Goal: Answer question/provide support: Share knowledge or assist other users

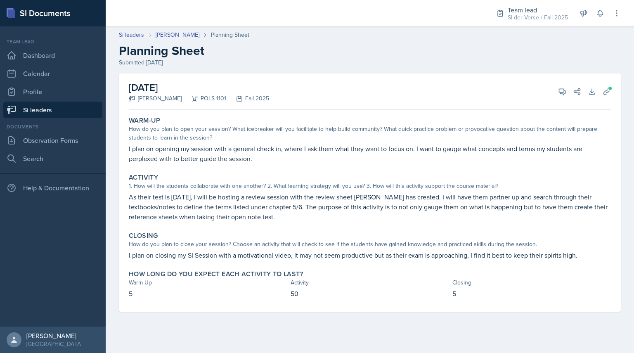
click at [308, 43] on div "Si leaders [PERSON_NAME] Planning Sheet Planning Sheet Submitted [DATE]" at bounding box center [370, 49] width 528 height 36
click at [605, 87] on icon at bounding box center [606, 91] width 8 height 8
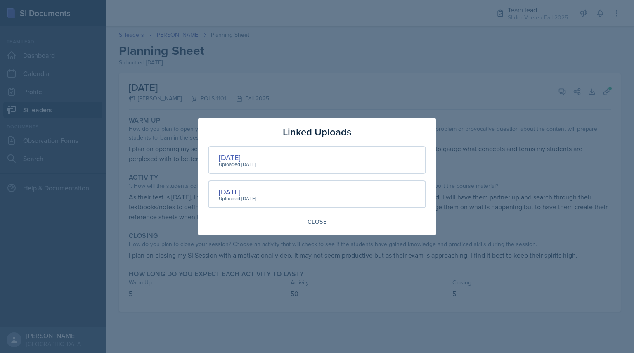
click at [232, 158] on div "[DATE]" at bounding box center [238, 157] width 38 height 11
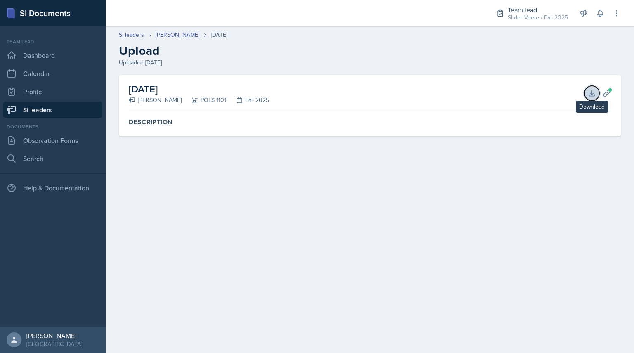
click at [593, 90] on icon at bounding box center [591, 93] width 8 height 8
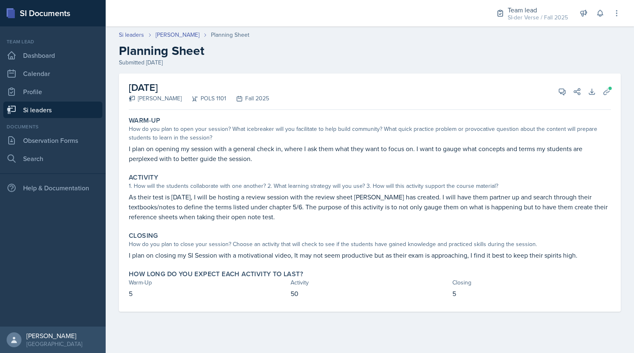
click at [440, 29] on header "Si leaders [PERSON_NAME] Planning Sheet Planning Sheet Submitted [DATE]" at bounding box center [370, 48] width 528 height 53
click at [357, 31] on div "Si leaders [PERSON_NAME] Planning Sheet" at bounding box center [370, 35] width 502 height 9
click at [564, 93] on icon at bounding box center [562, 92] width 6 height 6
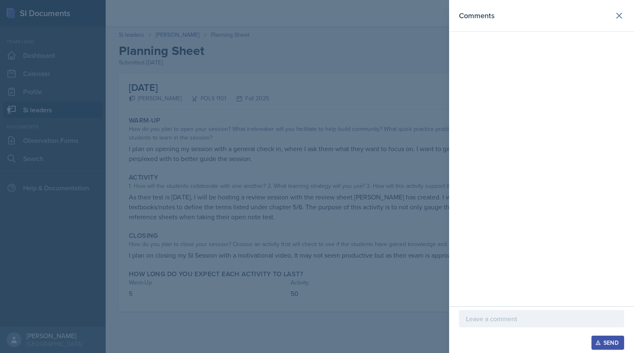
click at [477, 320] on p at bounding box center [541, 319] width 151 height 10
click at [194, 64] on div at bounding box center [317, 176] width 634 height 353
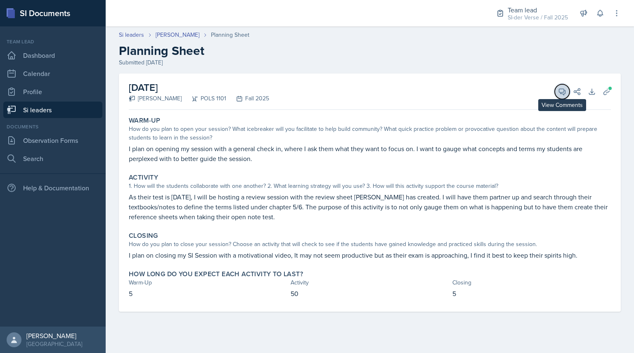
click at [558, 93] on icon at bounding box center [562, 91] width 8 height 8
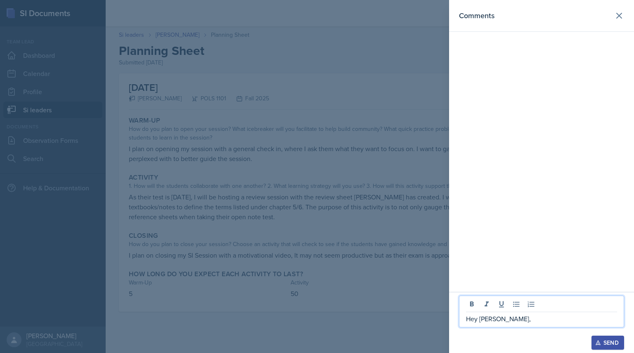
click at [528, 322] on p "Hey [PERSON_NAME]," at bounding box center [541, 319] width 151 height 10
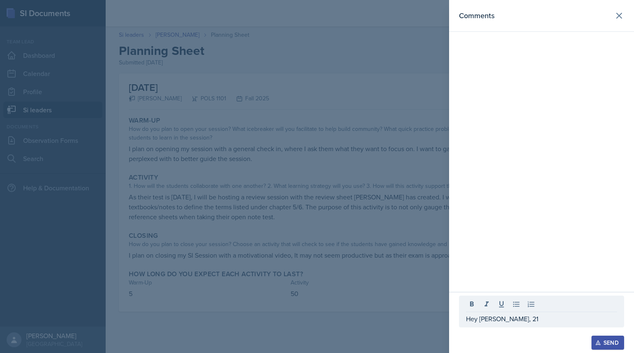
drag, startPoint x: 605, startPoint y: 133, endPoint x: 615, endPoint y: 142, distance: 12.8
click at [615, 142] on div "Comments" at bounding box center [541, 146] width 185 height 292
click at [555, 91] on div "Comments" at bounding box center [541, 153] width 185 height 306
click at [565, 94] on div "Comments" at bounding box center [541, 153] width 185 height 306
click at [524, 316] on p "Hey [PERSON_NAME], 21" at bounding box center [541, 319] width 151 height 10
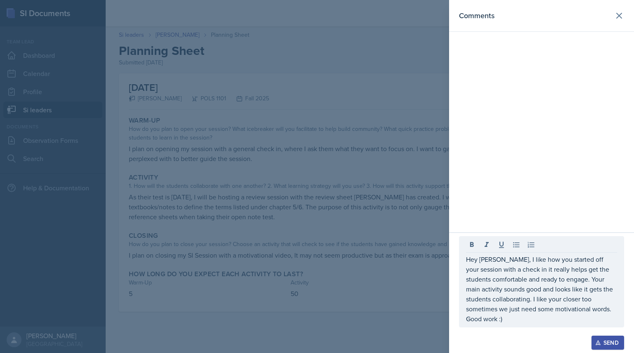
click at [604, 336] on button "Send" at bounding box center [607, 342] width 33 height 14
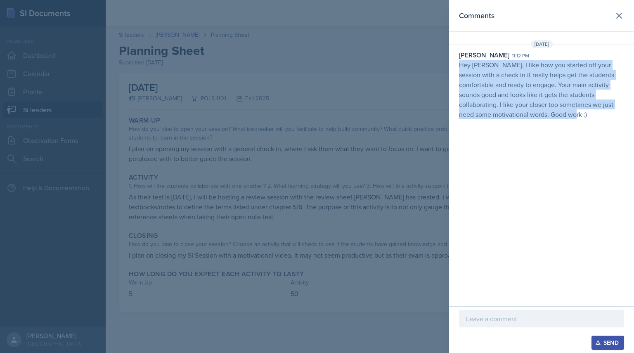
drag, startPoint x: 458, startPoint y: 61, endPoint x: 622, endPoint y: 156, distance: 188.9
click at [622, 156] on div "Comments [DATE] [PERSON_NAME] 11:12 pm Hey [PERSON_NAME], I like how you starte…" at bounding box center [541, 153] width 185 height 306
copy p "Hey [PERSON_NAME], I like how you started off your session with a check in it r…"
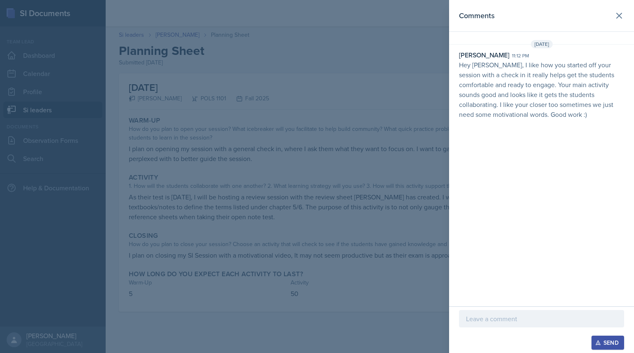
click at [179, 116] on div at bounding box center [317, 176] width 634 height 353
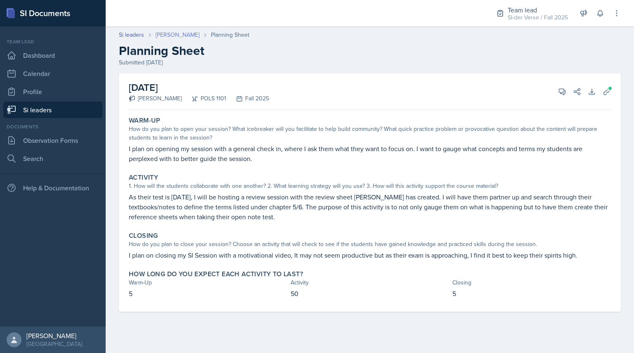
click at [192, 35] on link "[PERSON_NAME]" at bounding box center [178, 35] width 44 height 9
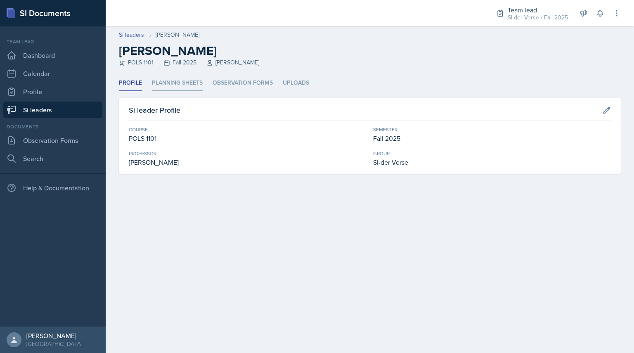
click at [189, 88] on li "Planning Sheets" at bounding box center [177, 83] width 51 height 16
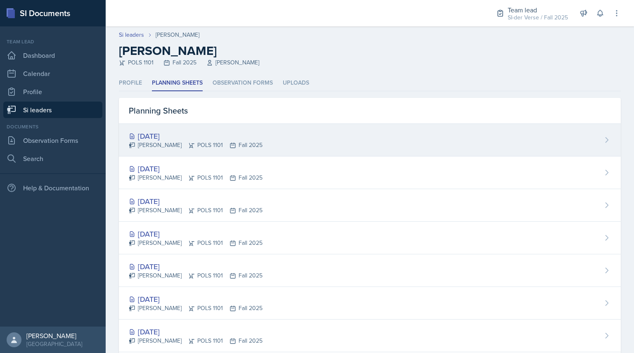
click at [172, 136] on div "[DATE]" at bounding box center [196, 135] width 134 height 11
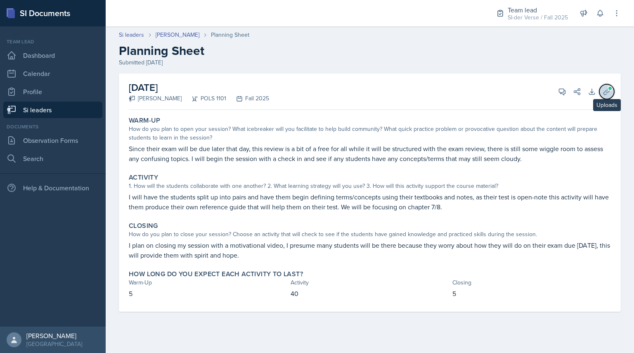
click at [601, 94] on button "Uploads" at bounding box center [606, 91] width 15 height 15
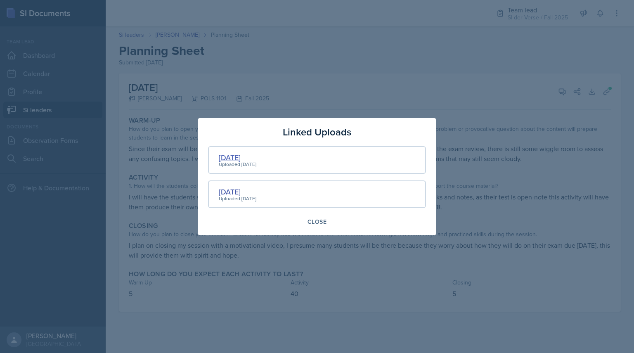
click at [229, 160] on div "[DATE]" at bounding box center [238, 157] width 38 height 11
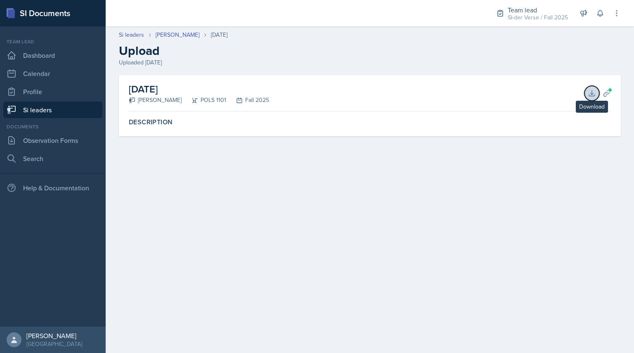
click at [589, 97] on icon at bounding box center [591, 93] width 8 height 8
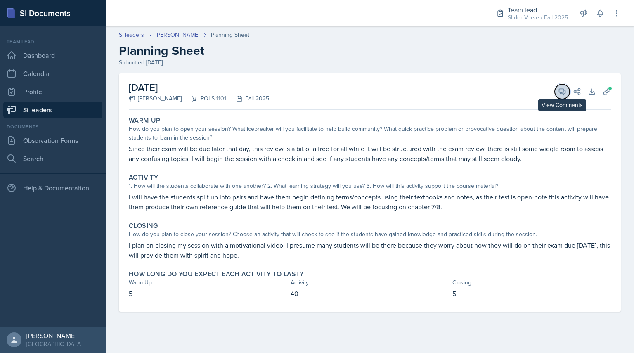
click at [568, 89] on button "View Comments" at bounding box center [561, 91] width 15 height 15
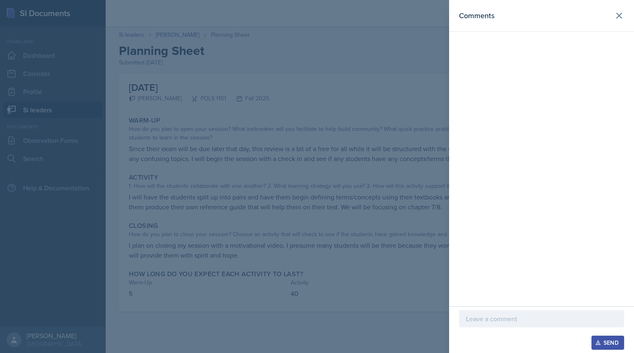
click at [519, 316] on p at bounding box center [541, 319] width 151 height 10
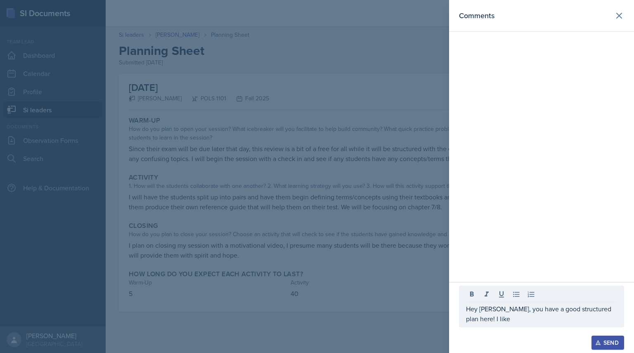
click at [429, 250] on div at bounding box center [317, 176] width 634 height 353
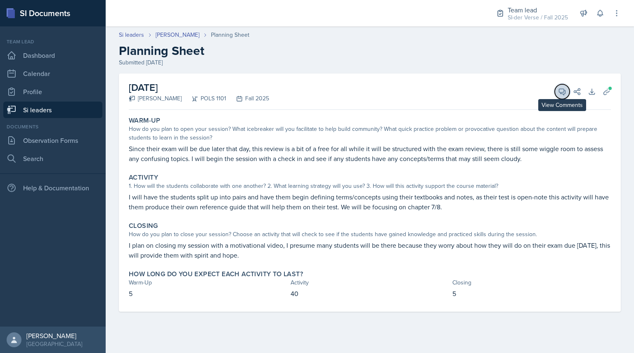
click at [565, 89] on span at bounding box center [565, 89] width 4 height 4
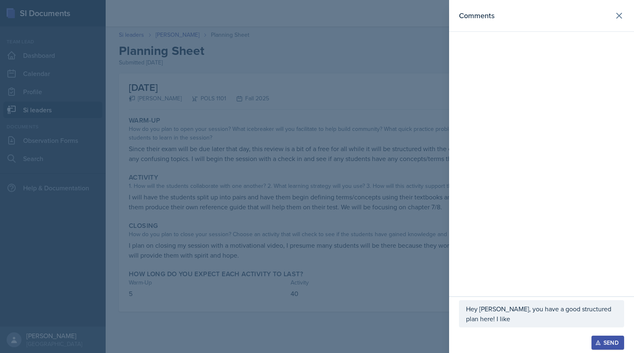
click at [510, 319] on p "Hey [PERSON_NAME], you have a good structured plan here! I like" at bounding box center [541, 314] width 151 height 20
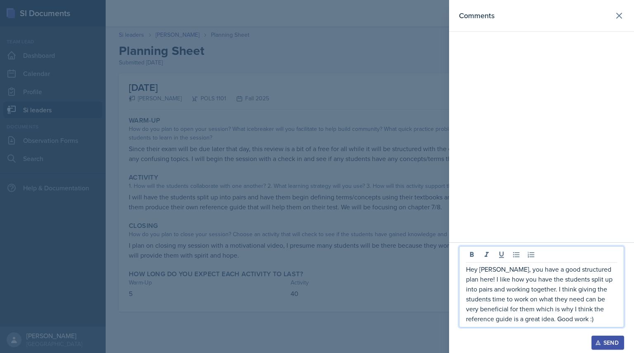
click at [606, 346] on div "Send" at bounding box center [608, 342] width 22 height 7
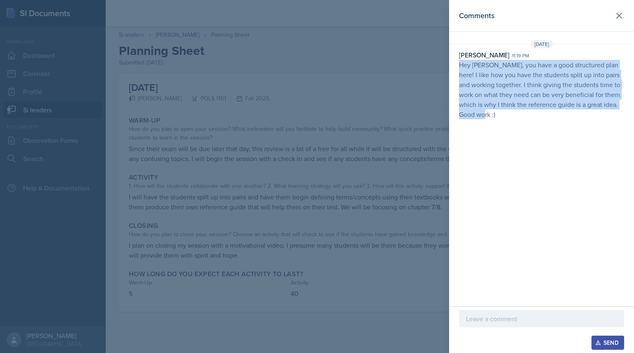
drag, startPoint x: 453, startPoint y: 65, endPoint x: 564, endPoint y: 147, distance: 138.3
click at [564, 147] on div "Comments [DATE] [PERSON_NAME] 11:19 pm Hey [PERSON_NAME], you have a good struc…" at bounding box center [541, 153] width 185 height 306
copy p "Hey [PERSON_NAME], you have a good structured plan here! I like how you have th…"
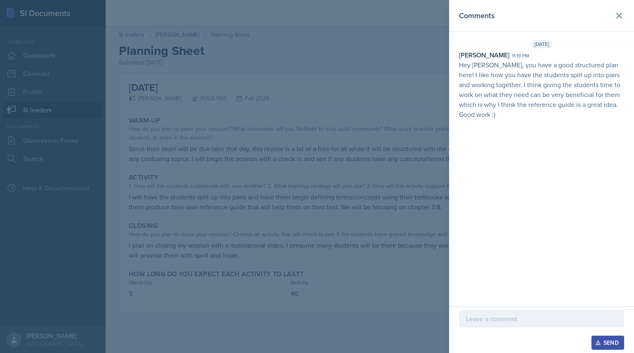
click at [160, 92] on div at bounding box center [317, 176] width 634 height 353
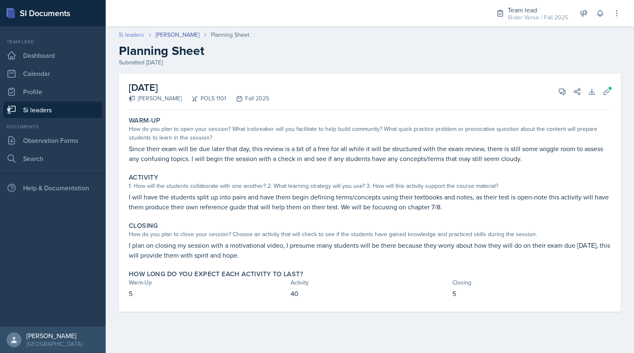
click at [135, 31] on link "Si leaders" at bounding box center [131, 35] width 25 height 9
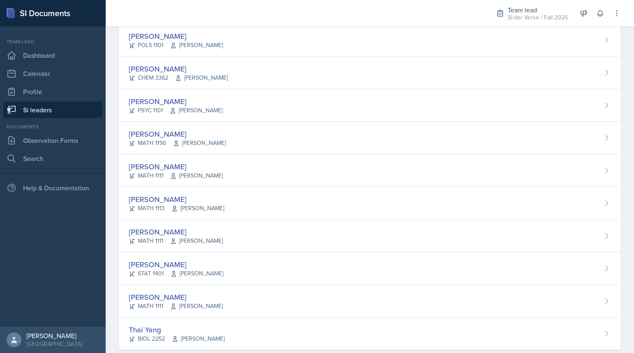
scroll to position [458, 0]
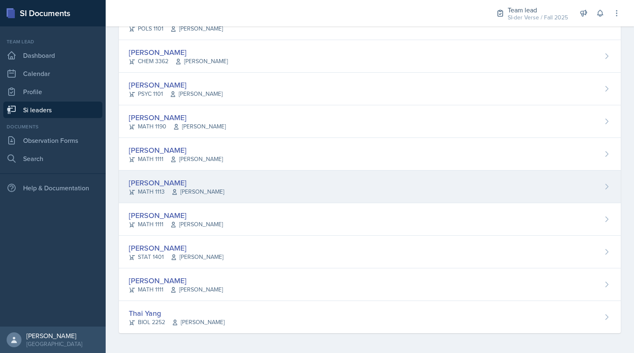
click at [204, 186] on div "[PERSON_NAME]" at bounding box center [176, 182] width 95 height 11
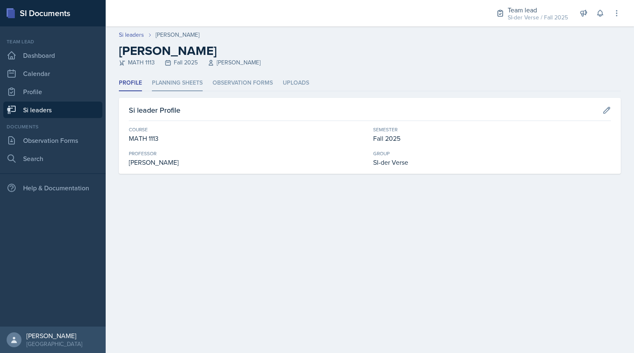
click at [173, 80] on li "Planning Sheets" at bounding box center [177, 83] width 51 height 16
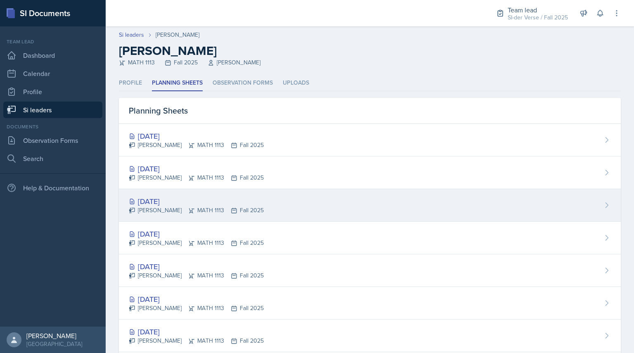
click at [252, 206] on div "[PERSON_NAME] MATH 1113 Fall 2025" at bounding box center [196, 210] width 135 height 9
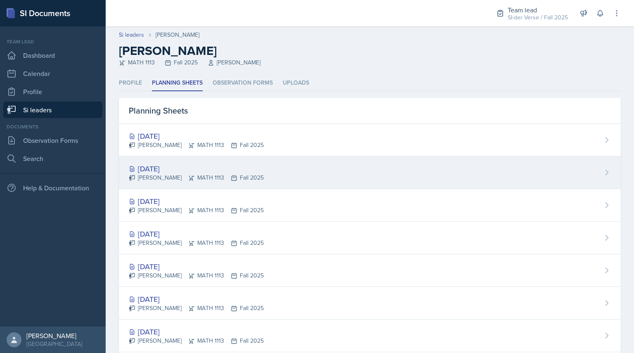
click at [189, 181] on div "[PERSON_NAME] MATH 1113 Fall 2025" at bounding box center [196, 177] width 135 height 9
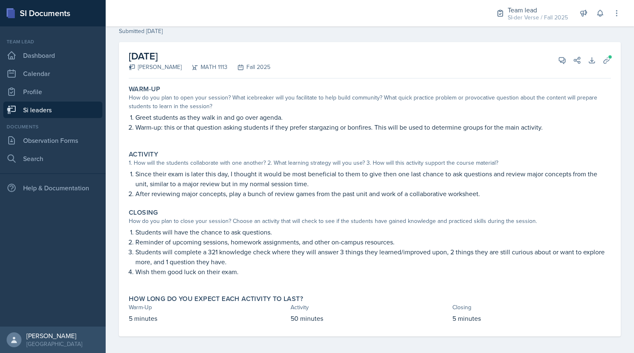
scroll to position [35, 0]
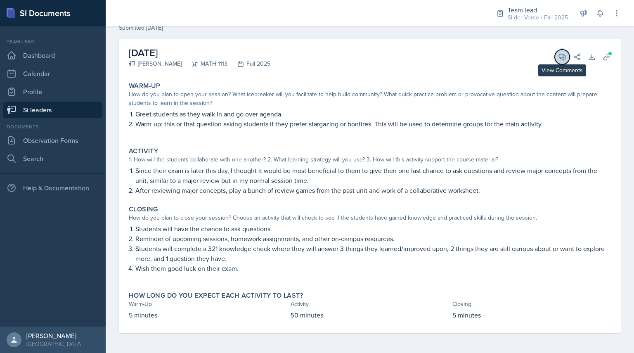
click at [563, 53] on span at bounding box center [565, 54] width 4 height 4
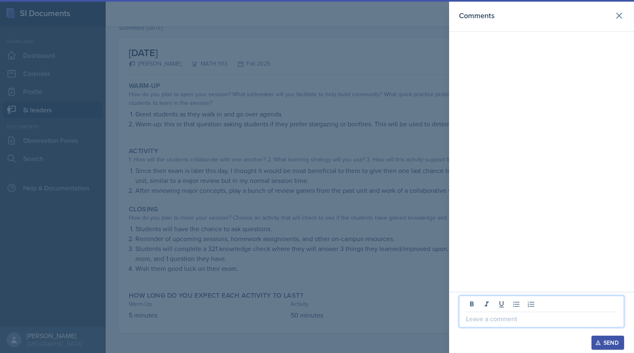
click at [479, 318] on p at bounding box center [541, 319] width 151 height 10
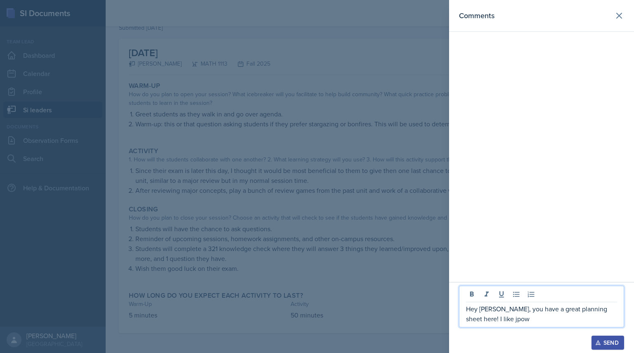
click at [366, 232] on div at bounding box center [317, 176] width 634 height 353
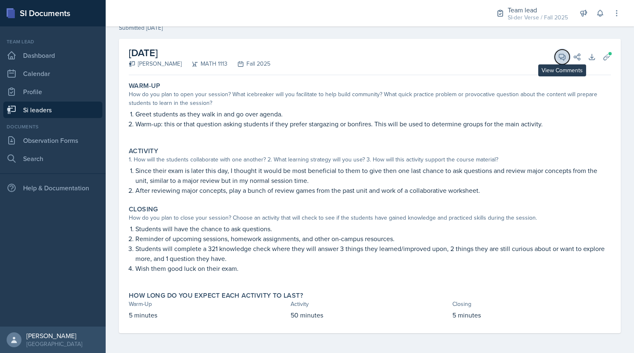
click at [554, 57] on button "View Comments" at bounding box center [561, 57] width 15 height 15
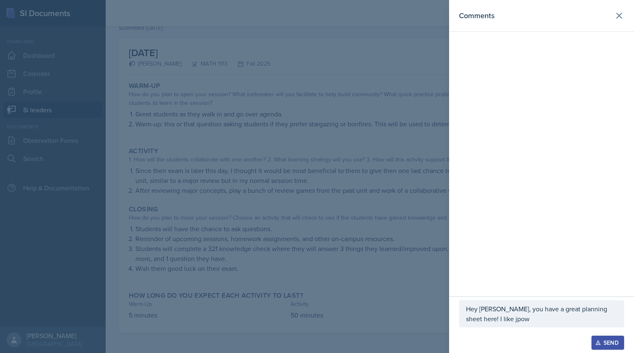
click at [514, 316] on p "Hey [PERSON_NAME], you have a great planning sheet here! I like jpow" at bounding box center [541, 314] width 151 height 20
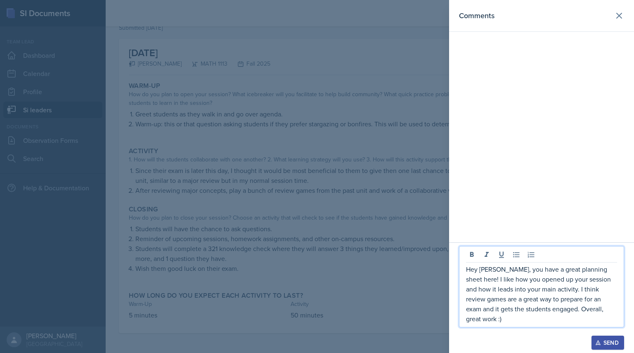
click at [600, 340] on icon "button" at bounding box center [598, 343] width 6 height 6
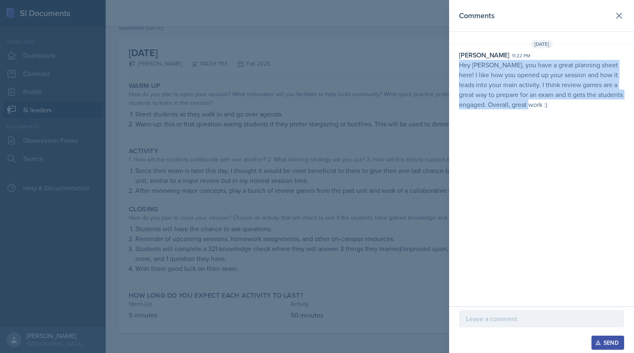
drag, startPoint x: 450, startPoint y: 60, endPoint x: 569, endPoint y: 130, distance: 138.3
click at [569, 130] on div "Comments [DATE] [PERSON_NAME] 11:22 pm Hey [PERSON_NAME], you have a great plan…" at bounding box center [541, 153] width 185 height 306
copy p "Hey [PERSON_NAME], you have a great planning sheet here! I like how you opened …"
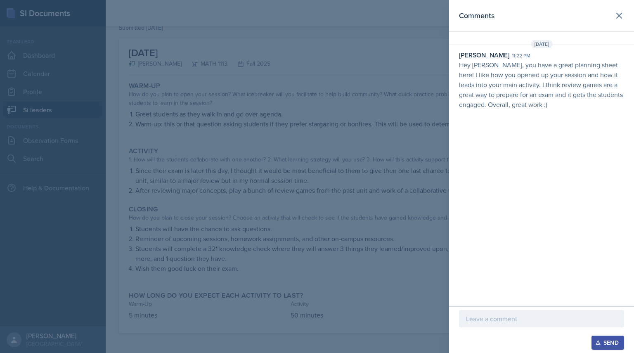
click at [302, 149] on div at bounding box center [317, 176] width 634 height 353
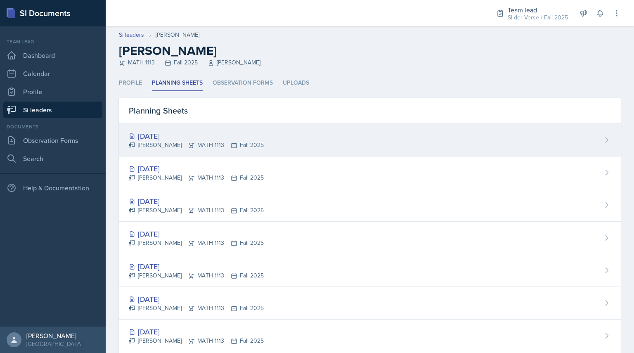
click at [179, 140] on div "[DATE]" at bounding box center [196, 135] width 135 height 11
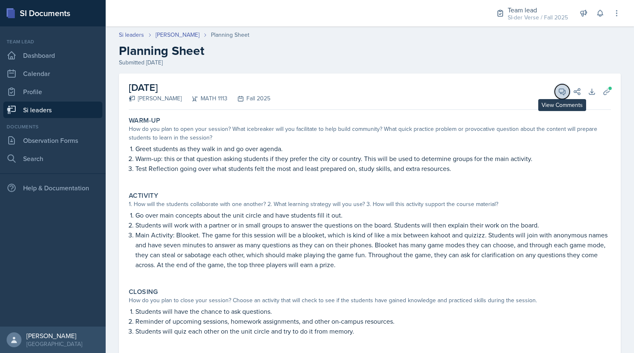
click at [554, 95] on button "View Comments" at bounding box center [561, 91] width 15 height 15
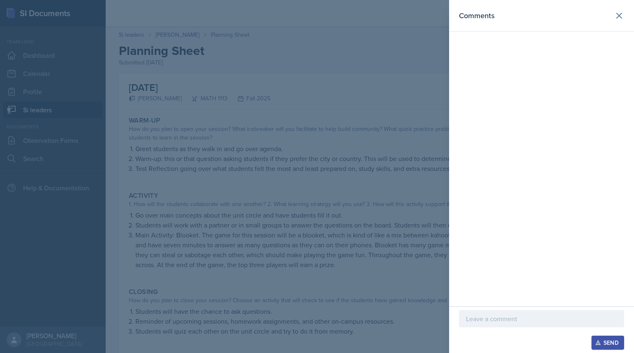
click at [476, 323] on div at bounding box center [541, 318] width 165 height 17
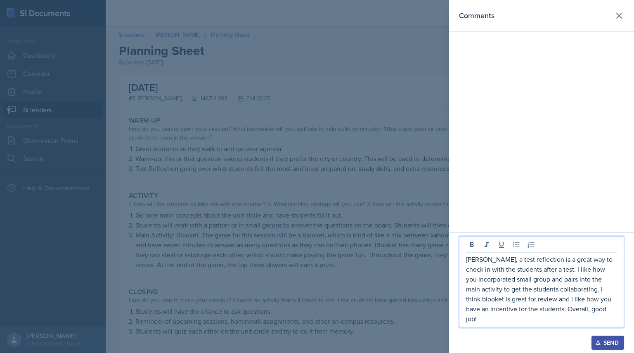
click at [598, 349] on button "Send" at bounding box center [607, 342] width 33 height 14
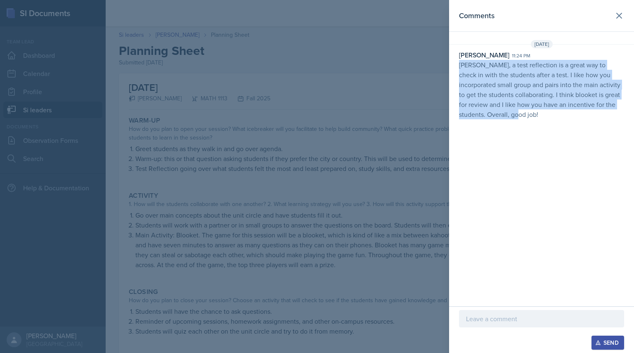
drag, startPoint x: 458, startPoint y: 60, endPoint x: 585, endPoint y: 156, distance: 158.8
click at [585, 156] on div "Comments [DATE] [PERSON_NAME] 11:24 pm [PERSON_NAME], a test reflection is a gr…" at bounding box center [541, 153] width 185 height 306
copy p "[PERSON_NAME], a test reflection is a great way to check in with the students a…"
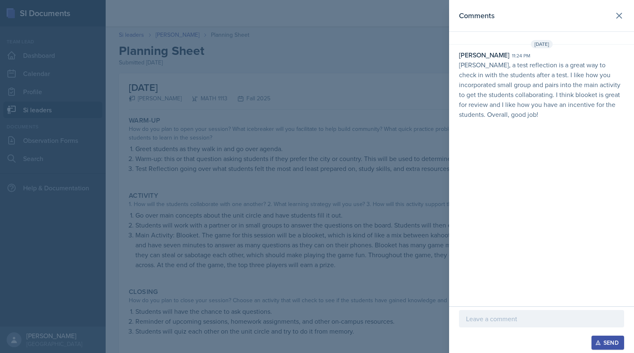
click at [238, 139] on div at bounding box center [317, 176] width 634 height 353
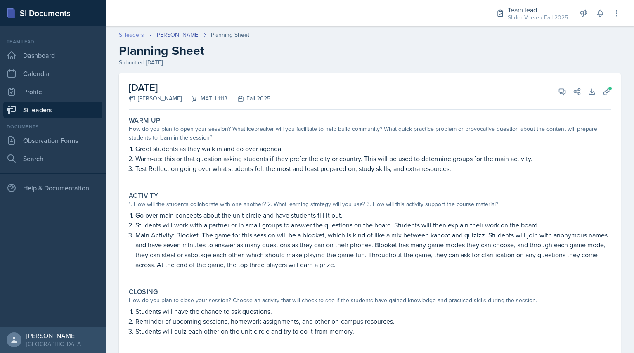
click at [133, 35] on link "Si leaders" at bounding box center [131, 35] width 25 height 9
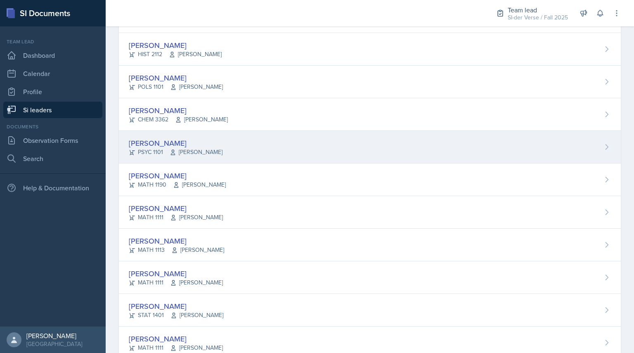
scroll to position [458, 0]
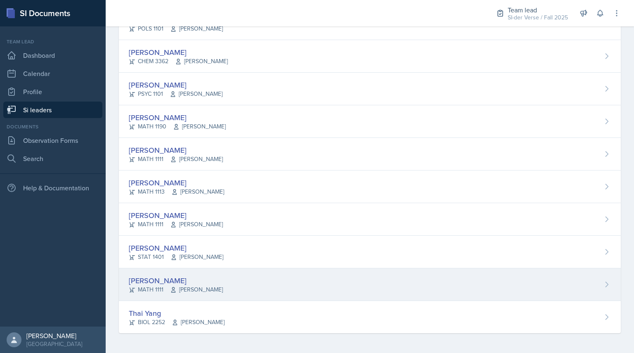
click at [163, 283] on div "[PERSON_NAME]" at bounding box center [176, 280] width 94 height 11
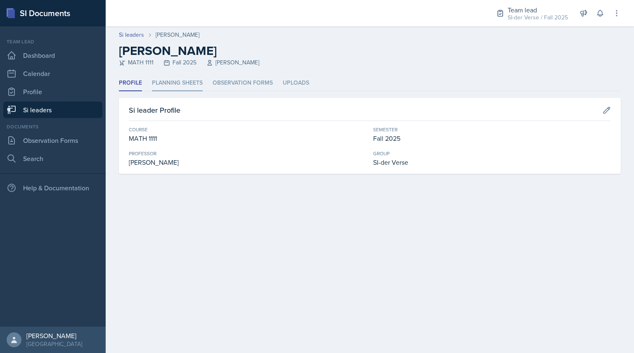
click at [175, 86] on li "Planning Sheets" at bounding box center [177, 83] width 51 height 16
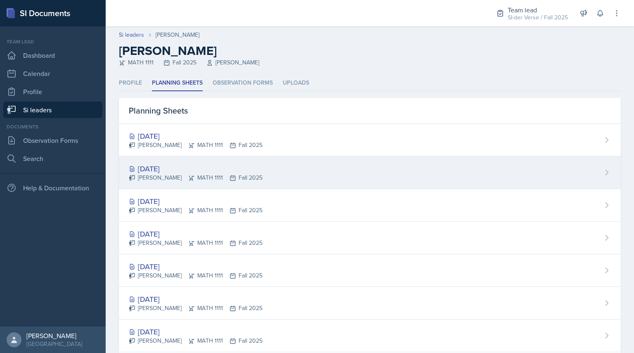
click at [160, 176] on div "[PERSON_NAME] MATH 1111 Fall 2025" at bounding box center [196, 177] width 134 height 9
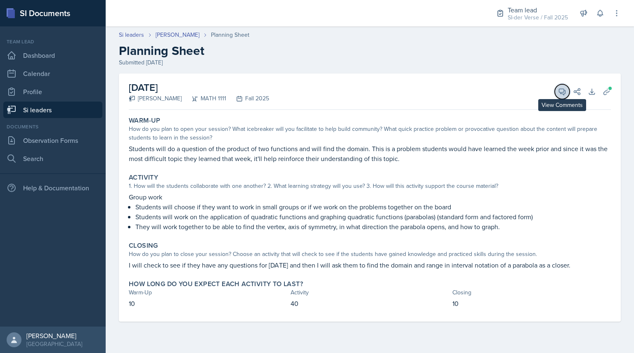
click at [561, 97] on button "View Comments" at bounding box center [561, 91] width 15 height 15
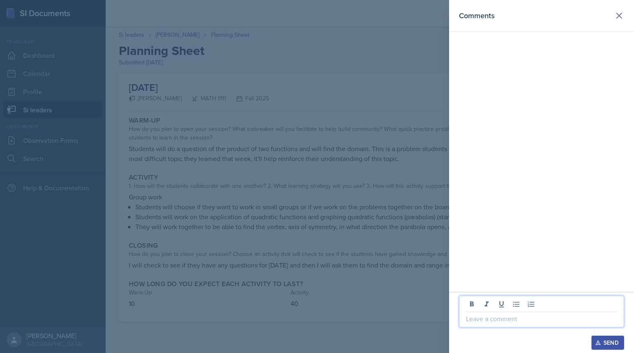
click at [504, 322] on p at bounding box center [541, 319] width 151 height 10
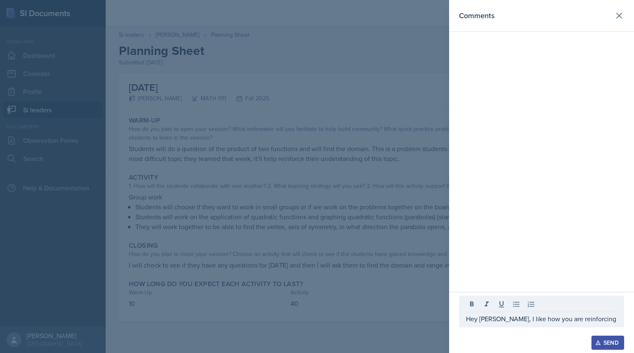
click at [586, 169] on div "Comments" at bounding box center [541, 146] width 185 height 292
click at [586, 169] on div "Comments" at bounding box center [541, 153] width 185 height 306
click at [598, 323] on p "Hey [PERSON_NAME], I like how you are reinforcing" at bounding box center [541, 319] width 151 height 10
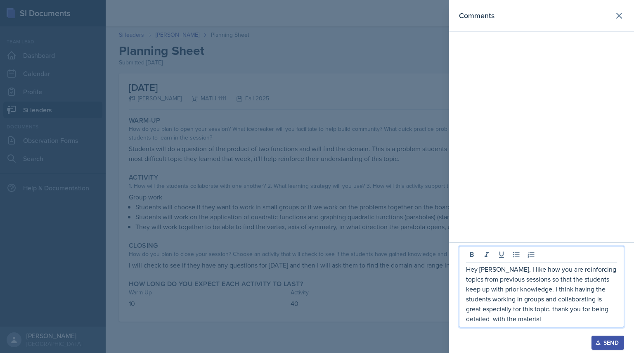
click at [538, 306] on p "Hey [PERSON_NAME], I like how you are reinforcing topics from previous sessions…" at bounding box center [541, 293] width 151 height 59
click at [558, 321] on p "Hey [PERSON_NAME], I like how you are reinforcing topics from previous sessions…" at bounding box center [541, 293] width 151 height 59
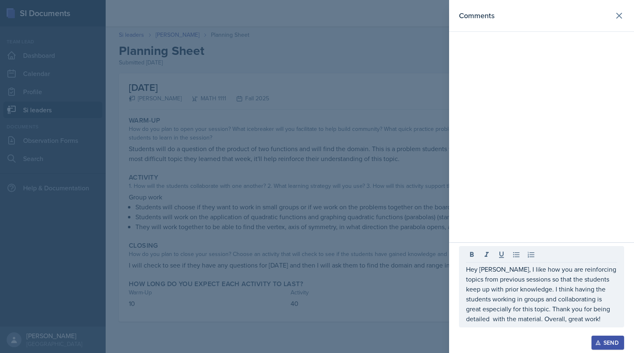
click at [606, 339] on div "Send" at bounding box center [608, 342] width 22 height 7
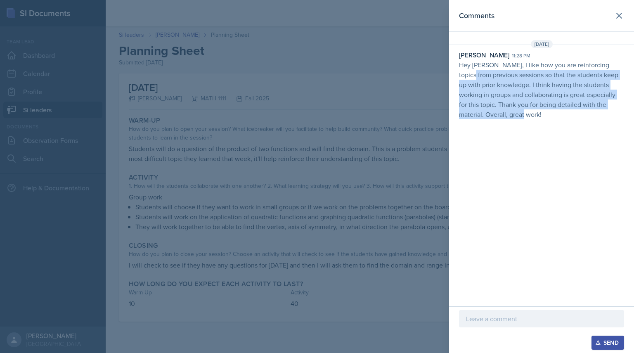
drag, startPoint x: 456, startPoint y: 73, endPoint x: 512, endPoint y: 119, distance: 72.7
click at [512, 119] on div "[PERSON_NAME] 11:28 pm Hey [PERSON_NAME], I like how you are reinforcing topics…" at bounding box center [541, 84] width 185 height 69
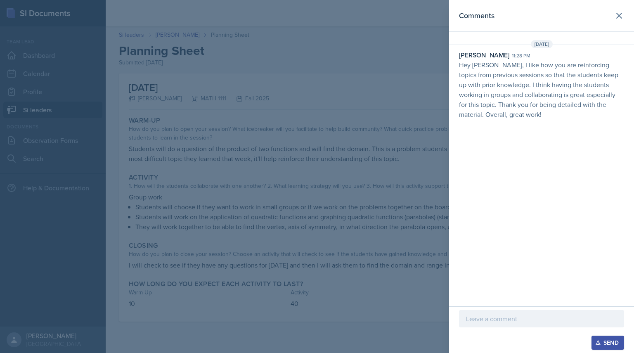
click at [454, 62] on div "[PERSON_NAME] 11:28 pm Hey [PERSON_NAME], I like how you are reinforcing topics…" at bounding box center [541, 84] width 185 height 69
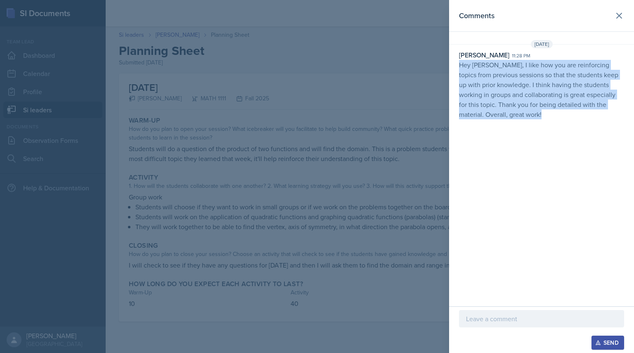
drag, startPoint x: 454, startPoint y: 62, endPoint x: 559, endPoint y: 133, distance: 126.6
click at [559, 133] on div "Comments [DATE] [PERSON_NAME] 11:28 pm Hey [PERSON_NAME], I like how you are re…" at bounding box center [541, 153] width 185 height 306
copy div "Hey [PERSON_NAME], I like how you are reinforcing topics from previous sessions…"
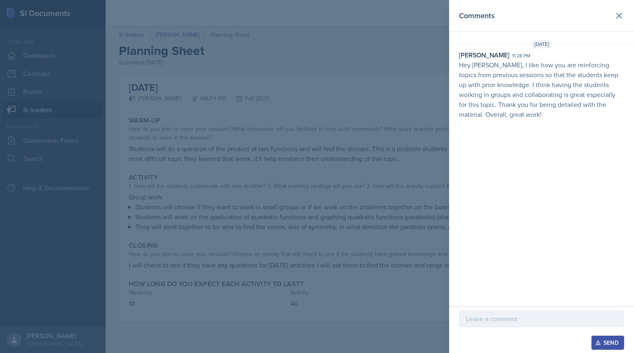
click at [234, 142] on div at bounding box center [317, 176] width 634 height 353
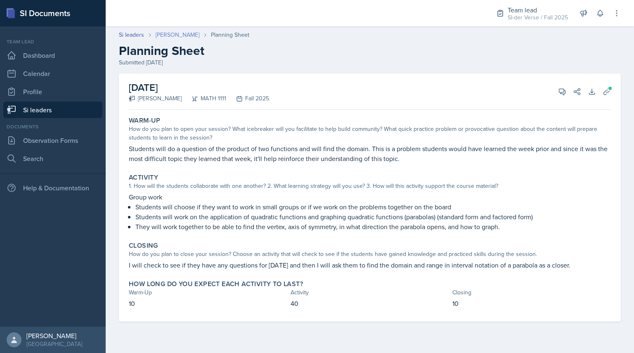
click at [158, 35] on link "[PERSON_NAME]" at bounding box center [178, 35] width 44 height 9
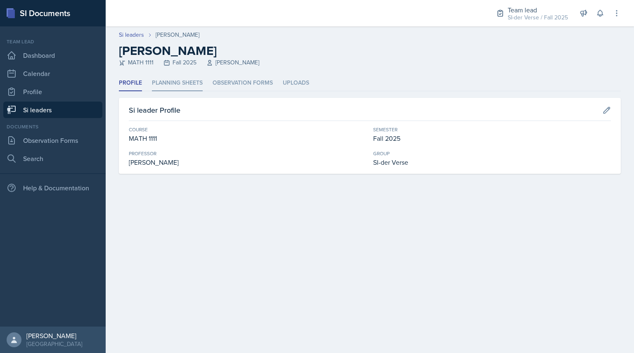
click at [155, 90] on li "Planning Sheets" at bounding box center [177, 83] width 51 height 16
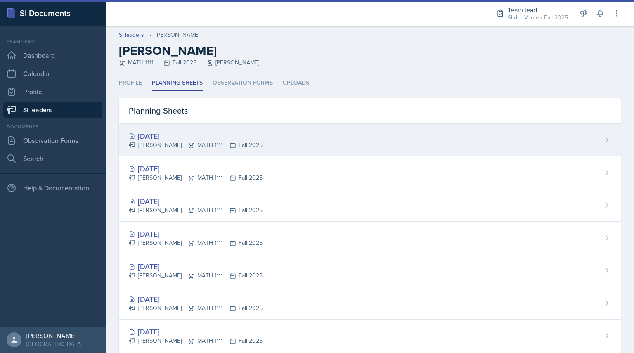
click at [156, 143] on div "[PERSON_NAME] MATH 1111 Fall 2025" at bounding box center [196, 145] width 134 height 9
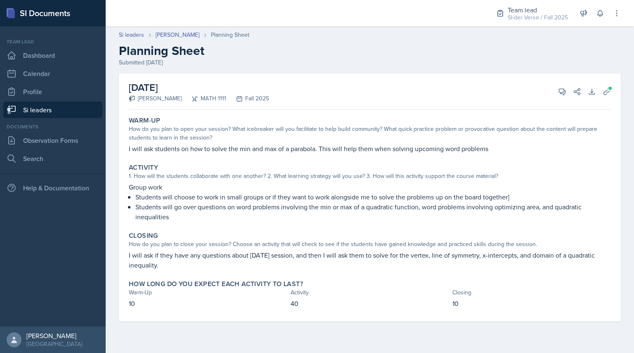
click at [568, 96] on div "[DATE] [PERSON_NAME] MATH 1111 Fall 2025 View Comments Comments Send Share Down…" at bounding box center [370, 91] width 482 height 36
click at [563, 93] on icon at bounding box center [562, 91] width 8 height 8
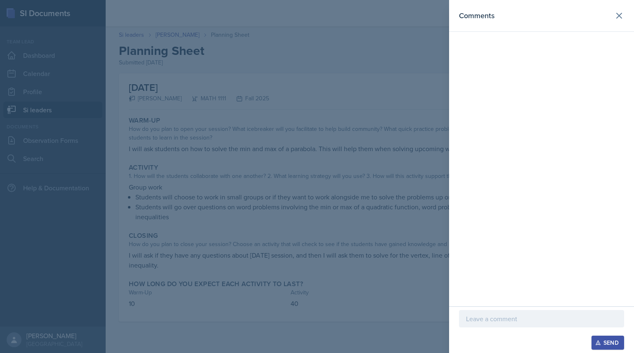
click at [367, 224] on div at bounding box center [317, 176] width 634 height 353
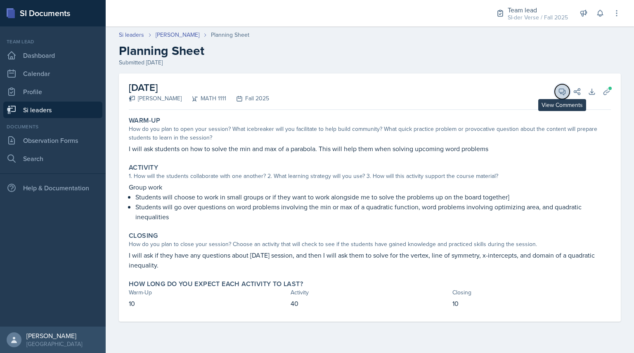
click at [556, 93] on button "View Comments" at bounding box center [561, 91] width 15 height 15
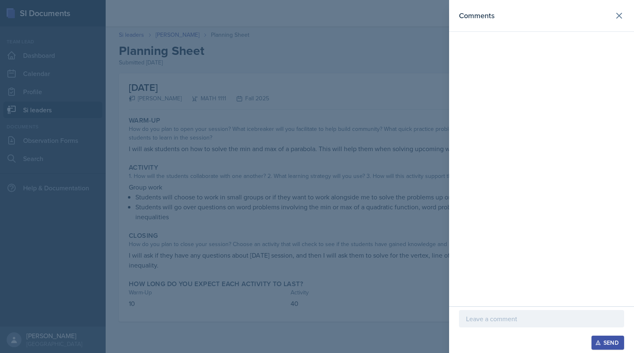
click at [496, 318] on p at bounding box center [541, 319] width 151 height 10
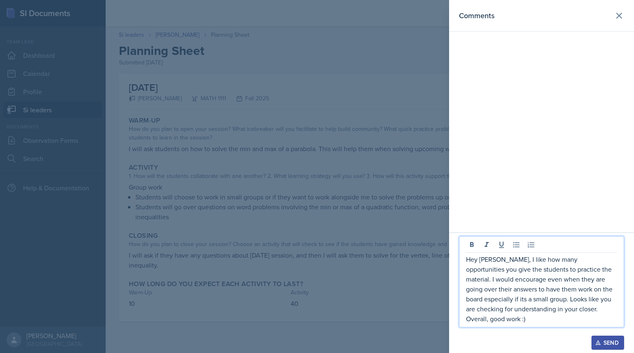
click at [608, 346] on div "Send" at bounding box center [608, 342] width 22 height 7
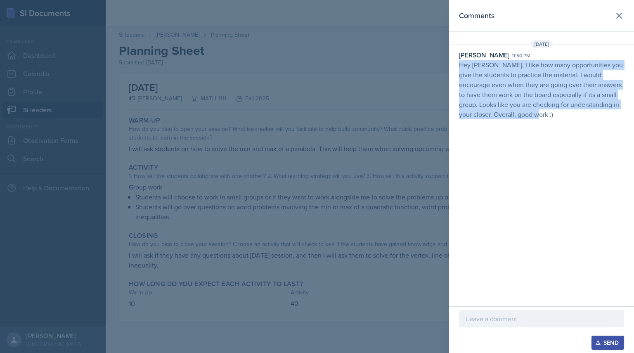
drag, startPoint x: 456, startPoint y: 66, endPoint x: 606, endPoint y: 163, distance: 178.7
click at [606, 163] on div "Comments [DATE] [PERSON_NAME] 11:30 pm Hey [PERSON_NAME], I like how many oppor…" at bounding box center [541, 153] width 185 height 306
copy p "Hey [PERSON_NAME], I like how many opportunities you give the students to pract…"
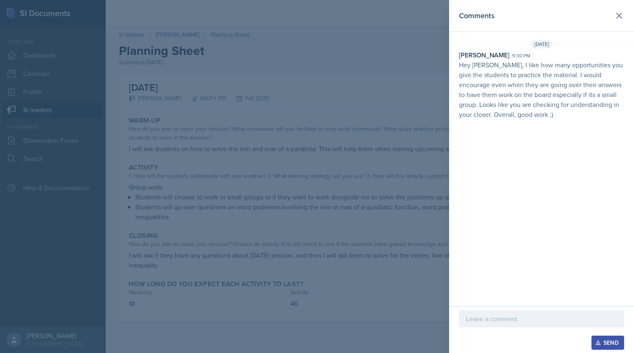
click at [219, 108] on div at bounding box center [317, 176] width 634 height 353
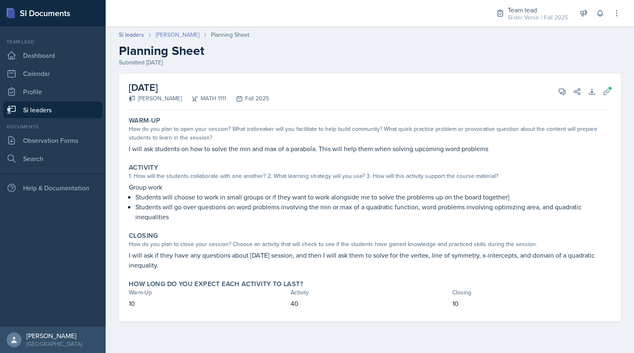
click at [166, 31] on link "[PERSON_NAME]" at bounding box center [178, 35] width 44 height 9
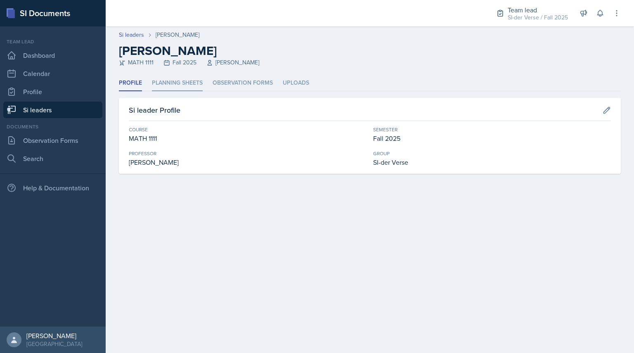
click at [154, 78] on li "Planning Sheets" at bounding box center [177, 83] width 51 height 16
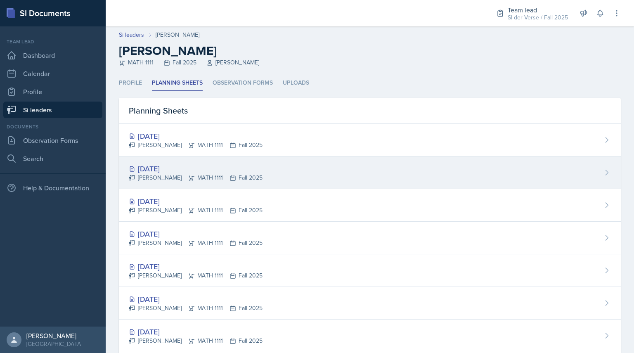
click at [170, 168] on div "[DATE]" at bounding box center [196, 168] width 134 height 11
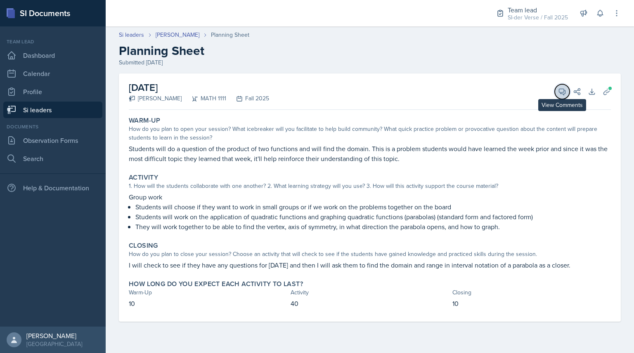
click at [563, 95] on icon at bounding box center [562, 91] width 8 height 8
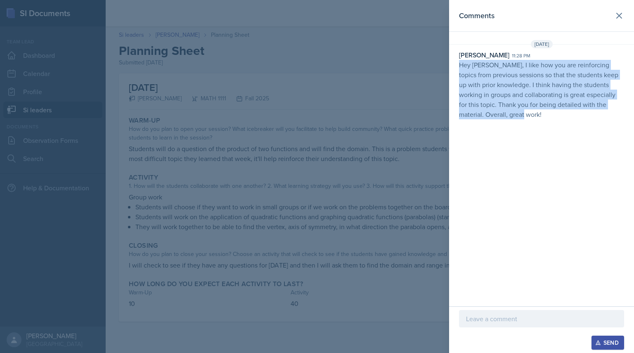
drag, startPoint x: 456, startPoint y: 66, endPoint x: 560, endPoint y: 145, distance: 130.2
click at [560, 145] on div "Comments [DATE] [PERSON_NAME] 11:28 pm Hey [PERSON_NAME], I like how you are re…" at bounding box center [541, 153] width 185 height 306
copy p "Hey [PERSON_NAME], I like how you are reinforcing topics from previous sessions…"
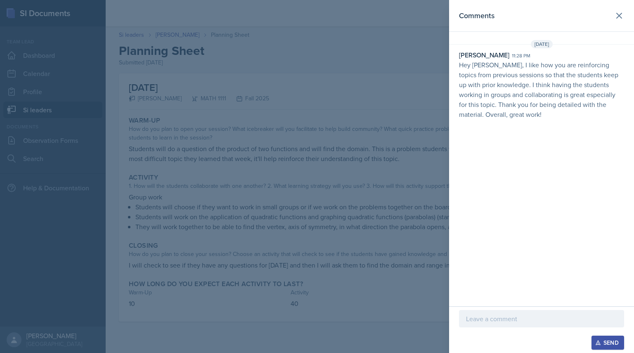
click at [87, 50] on div at bounding box center [317, 176] width 634 height 353
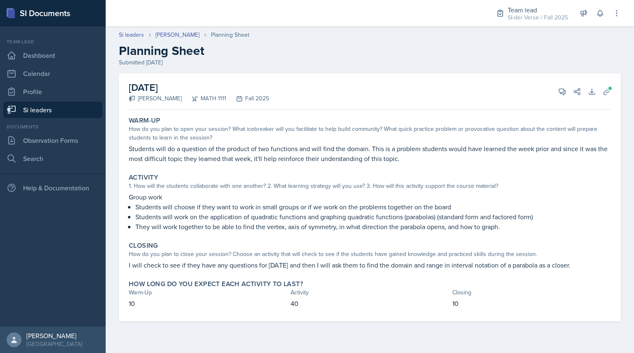
click at [64, 106] on link "Si leaders" at bounding box center [52, 109] width 99 height 17
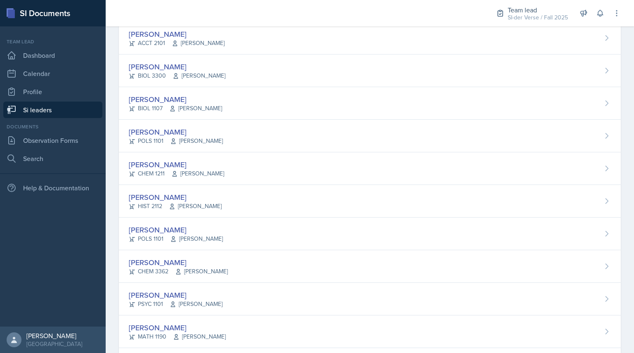
scroll to position [458, 0]
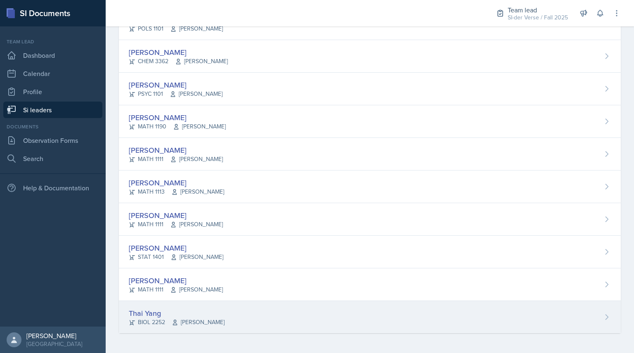
click at [153, 312] on div "Thai Yang" at bounding box center [177, 312] width 96 height 11
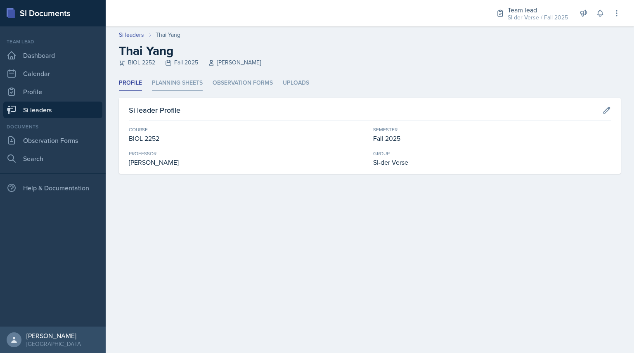
click at [179, 81] on li "Planning Sheets" at bounding box center [177, 83] width 51 height 16
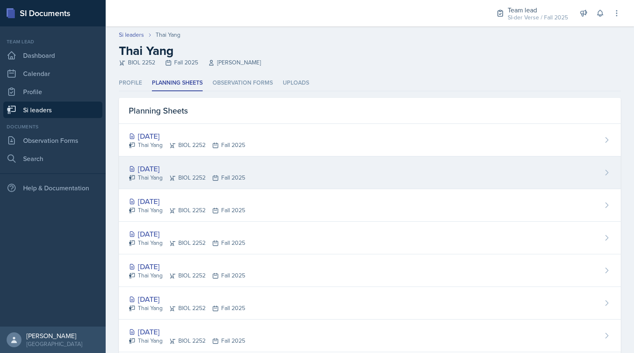
click at [158, 170] on div "[DATE]" at bounding box center [187, 168] width 116 height 11
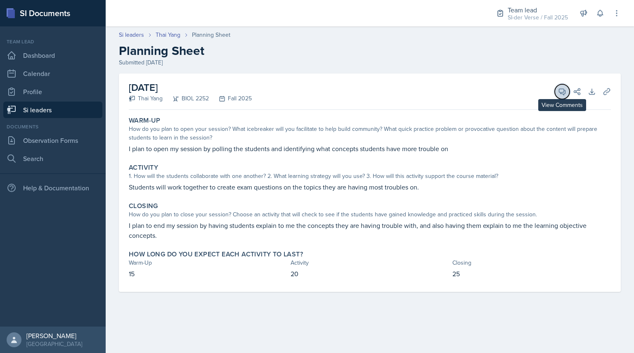
click at [557, 92] on button "View Comments" at bounding box center [561, 91] width 15 height 15
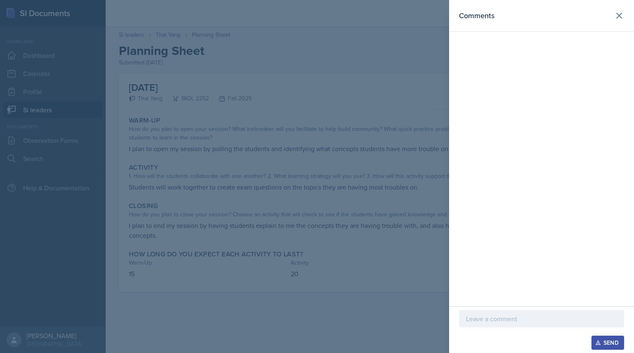
click at [435, 117] on div at bounding box center [317, 176] width 634 height 353
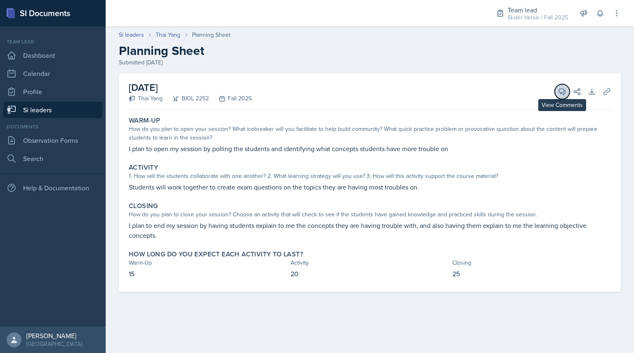
click at [562, 85] on button "View Comments" at bounding box center [561, 91] width 15 height 15
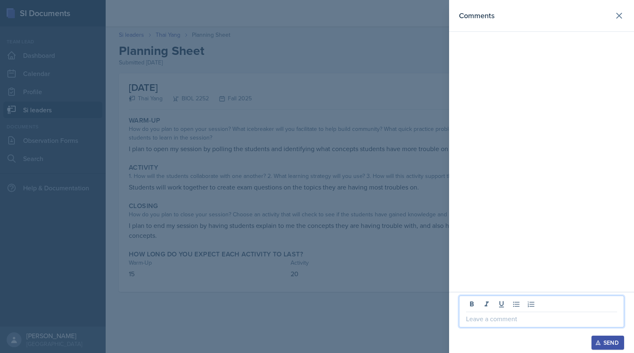
click at [515, 322] on p at bounding box center [541, 319] width 151 height 10
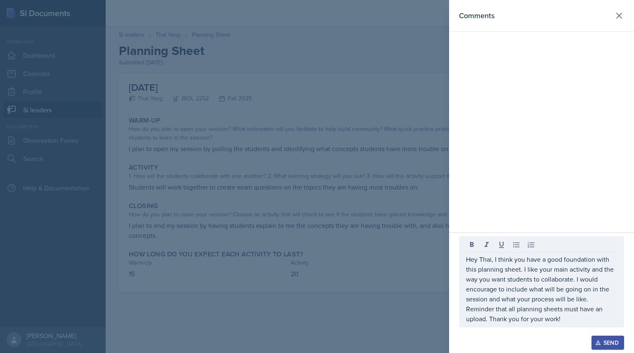
click at [607, 340] on div "Send" at bounding box center [608, 342] width 22 height 7
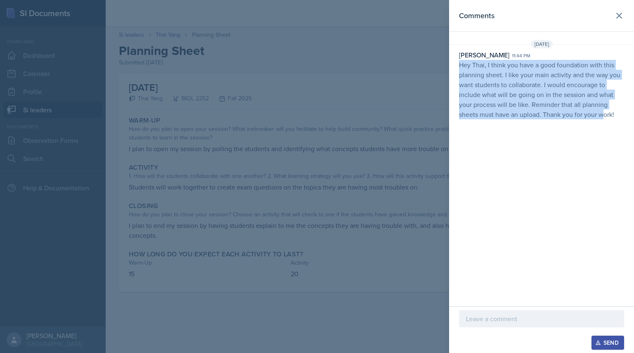
drag, startPoint x: 450, startPoint y: 63, endPoint x: 605, endPoint y: 149, distance: 177.8
click at [605, 149] on div "Comments [DATE] [PERSON_NAME] 11:44 pm Hey Thai, I think you have a good founda…" at bounding box center [541, 153] width 185 height 306
click at [567, 118] on p "Hey Thai, I think you have a good foundation with this planning sheet. I like y…" at bounding box center [541, 89] width 165 height 59
drag, startPoint x: 460, startPoint y: 64, endPoint x: 633, endPoint y: 121, distance: 182.3
click at [633, 121] on div "[DATE] [PERSON_NAME] 11:44 pm Hey Thai, I think you have a good foundation with…" at bounding box center [541, 81] width 185 height 83
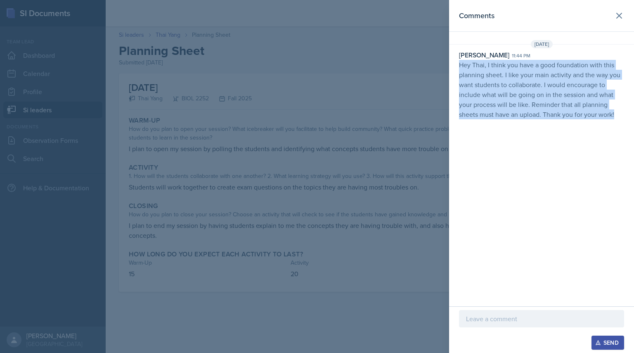
copy p "Hey Thai, I think you have a good foundation with this planning sheet. I like y…"
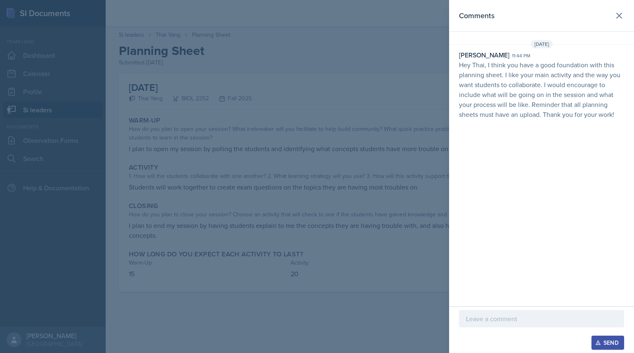
drag, startPoint x: 345, startPoint y: 167, endPoint x: 178, endPoint y: 49, distance: 204.2
click at [178, 49] on div at bounding box center [317, 176] width 634 height 353
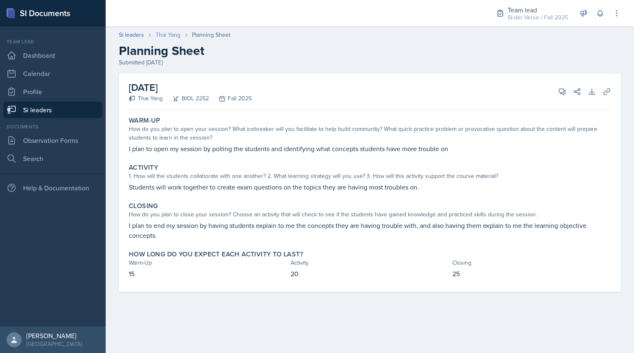
click at [167, 35] on link "Thai Yang" at bounding box center [168, 35] width 25 height 9
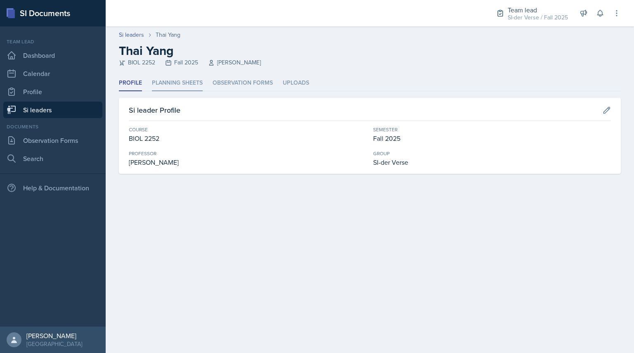
click at [172, 82] on li "Planning Sheets" at bounding box center [177, 83] width 51 height 16
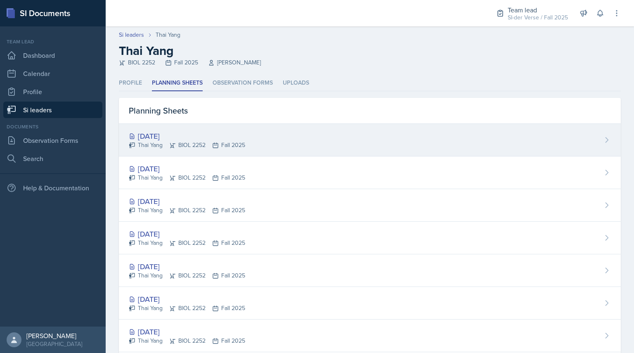
click at [166, 146] on div "Thai Yang BIOL 2252 Fall 2025" at bounding box center [187, 145] width 116 height 9
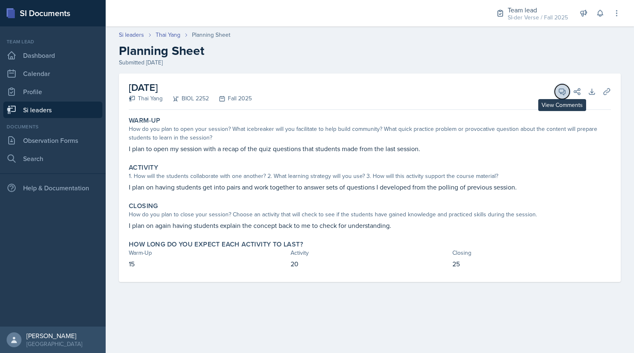
click at [557, 94] on button "View Comments" at bounding box center [561, 91] width 15 height 15
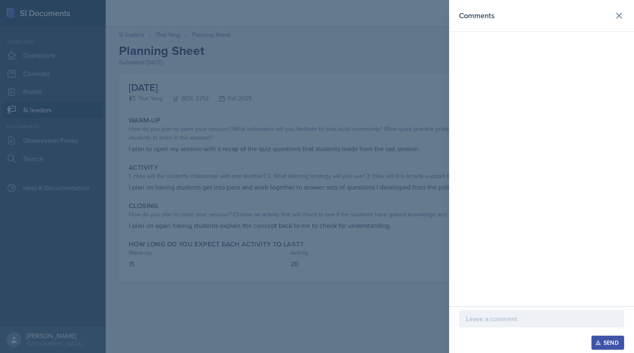
click at [495, 308] on div "Send" at bounding box center [541, 329] width 185 height 47
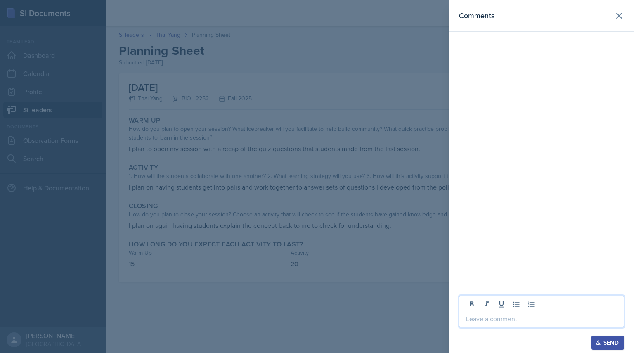
click at [497, 314] on p at bounding box center [541, 319] width 151 height 10
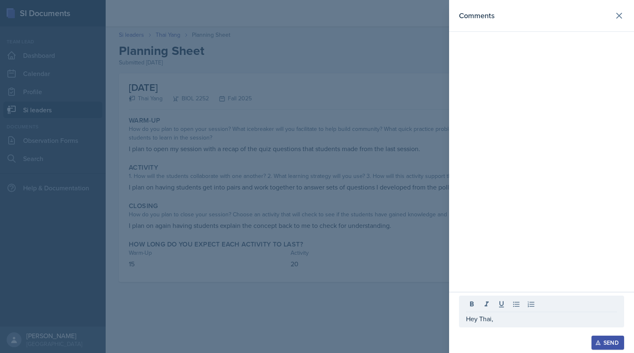
click at [304, 113] on div at bounding box center [317, 176] width 634 height 353
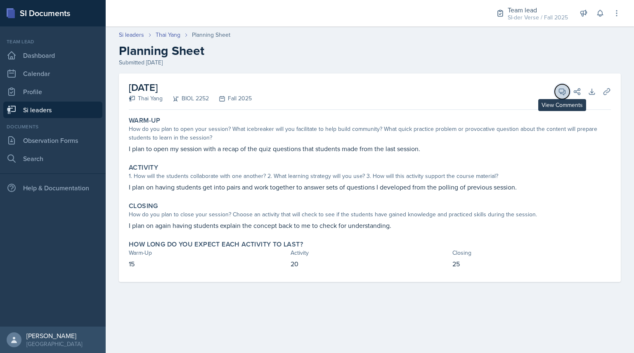
click at [560, 89] on icon at bounding box center [562, 92] width 6 height 6
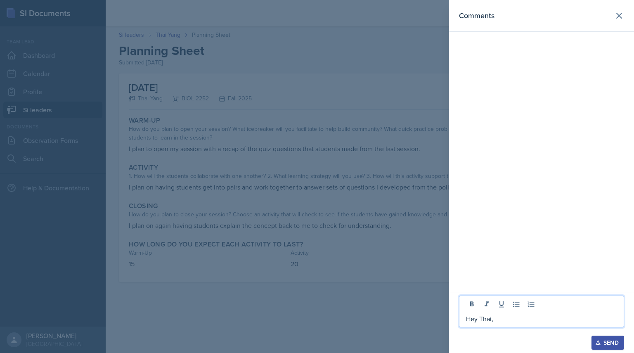
click at [506, 323] on p "Hey Thai," at bounding box center [541, 319] width 151 height 10
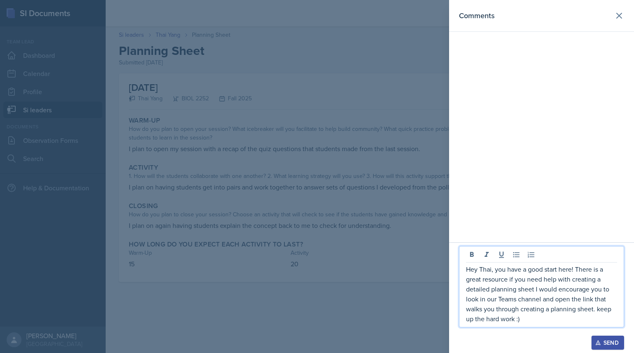
click at [598, 311] on p "Hey Thai, you have a good start here! There is a great resource if you need hel…" at bounding box center [541, 293] width 151 height 59
click at [615, 344] on div "Send" at bounding box center [608, 342] width 22 height 7
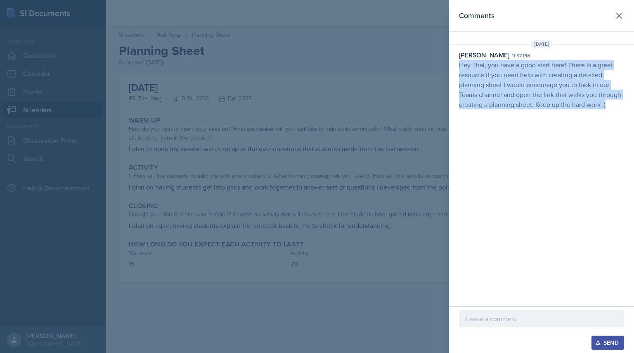
drag, startPoint x: 458, startPoint y: 68, endPoint x: 633, endPoint y: 139, distance: 189.7
click at [633, 139] on div "Comments [DATE] [PERSON_NAME] 11:57 pm Hey Thai, you have a good start here! Th…" at bounding box center [541, 153] width 185 height 306
copy p "Hey Thai, you have a good start here! There is a great resource if you need hel…"
